Goal: Task Accomplishment & Management: Manage account settings

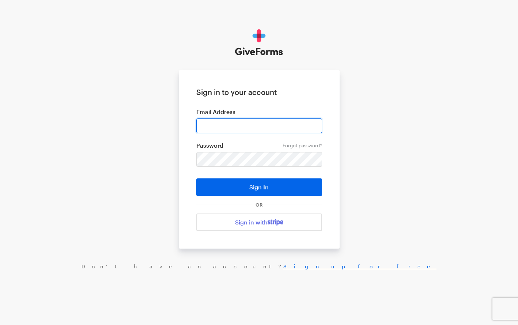
click at [212, 122] on input "email" at bounding box center [259, 125] width 126 height 15
type input "[EMAIL_ADDRESS][DOMAIN_NAME]"
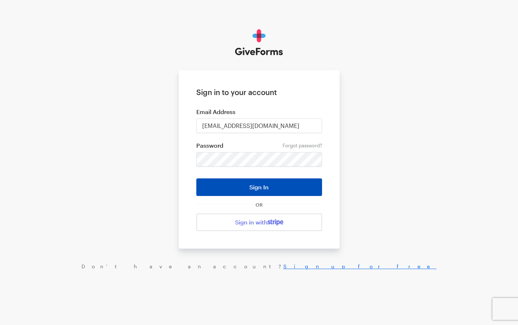
click at [255, 188] on button "Sign In" at bounding box center [259, 187] width 126 height 18
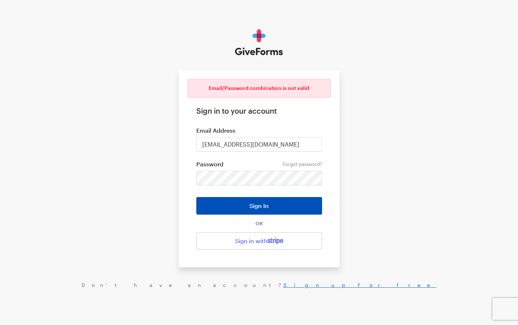
click at [257, 205] on button "Sign In" at bounding box center [259, 206] width 126 height 18
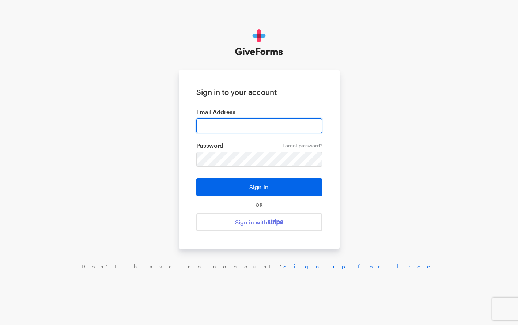
click at [222, 125] on input "email" at bounding box center [259, 125] width 126 height 15
click at [229, 125] on input "hello@the tarrantfoundation.org" at bounding box center [259, 125] width 126 height 15
type input "hello@thetarrantfoundation.org"
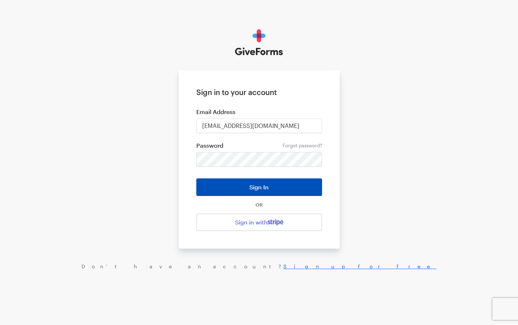
click at [253, 189] on button "Sign In" at bounding box center [259, 187] width 126 height 18
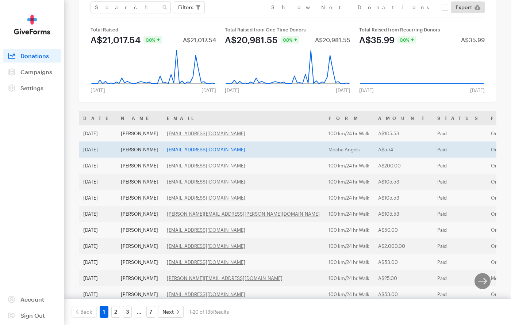
scroll to position [37, 0]
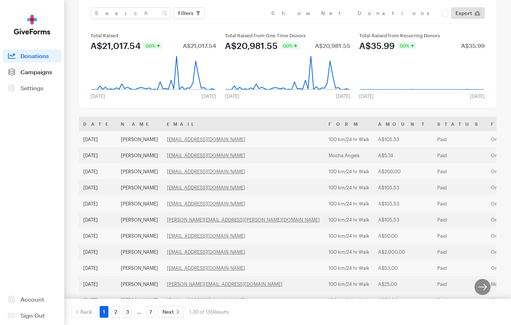
click at [33, 71] on span "Campaigns" at bounding box center [36, 71] width 32 height 7
